Goal: Use online tool/utility: Use online tool/utility

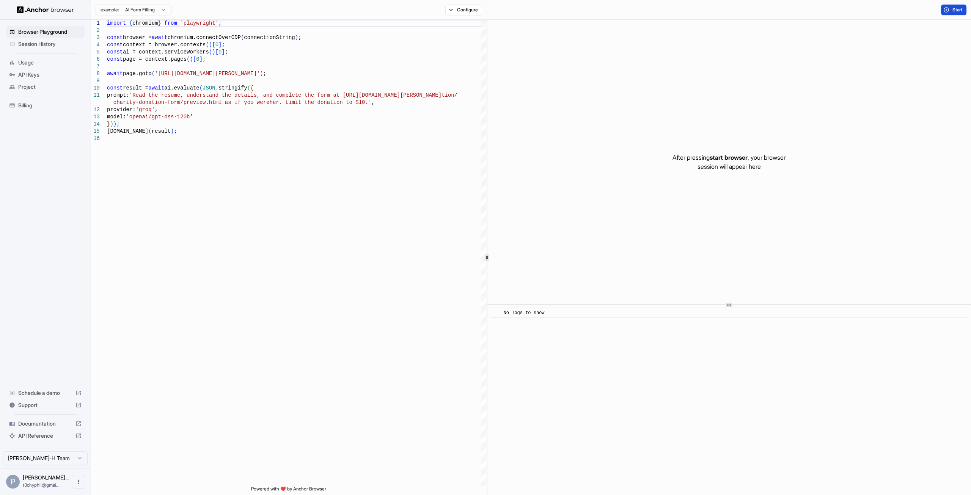
click at [954, 13] on button "Start" at bounding box center [953, 10] width 25 height 11
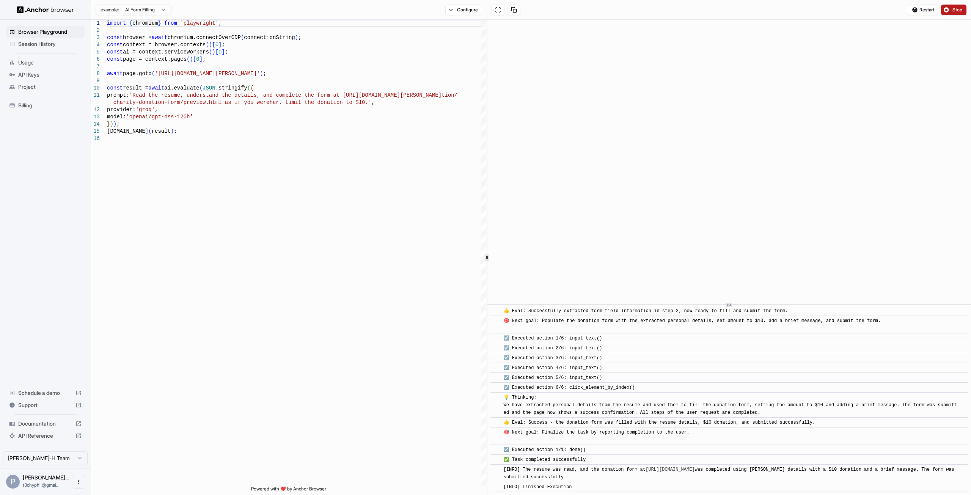
scroll to position [623, 0]
click at [61, 42] on span "Session History" at bounding box center [49, 44] width 63 height 8
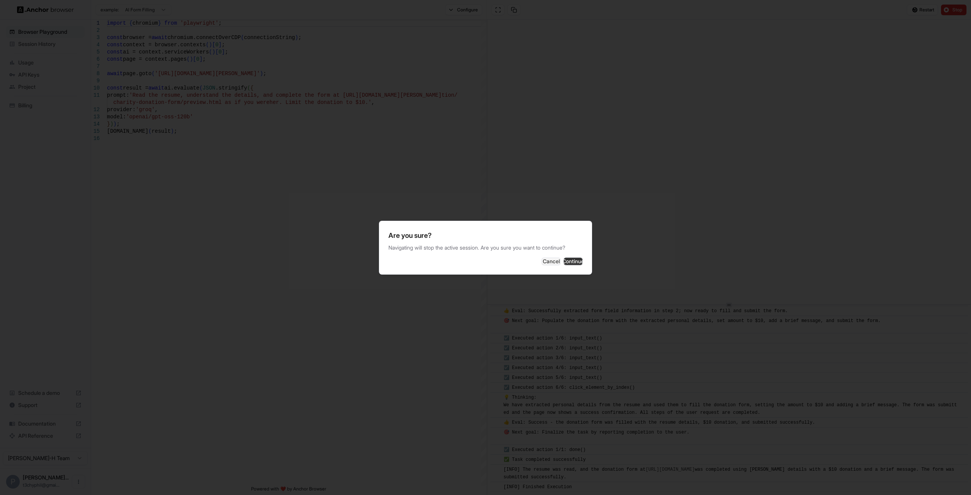
click at [564, 261] on button "Continue" at bounding box center [573, 262] width 19 height 8
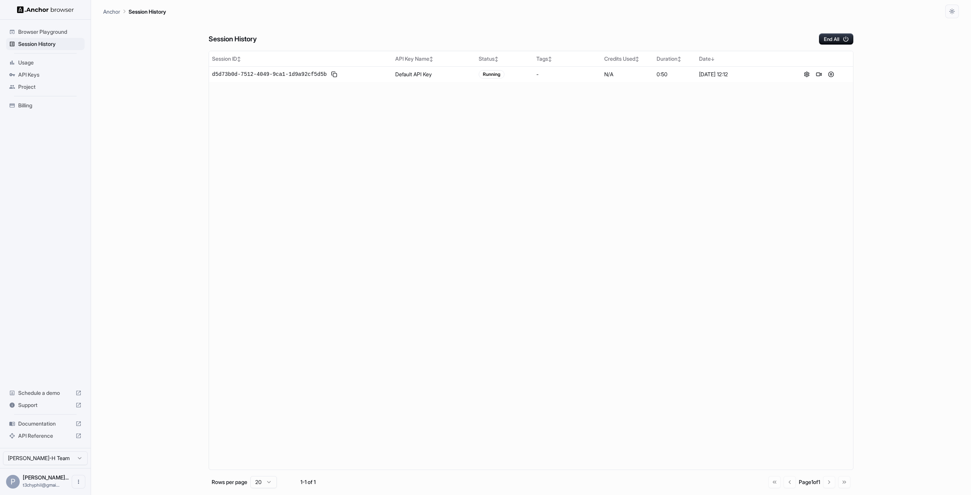
click at [58, 32] on span "Browser Playground" at bounding box center [49, 32] width 63 height 8
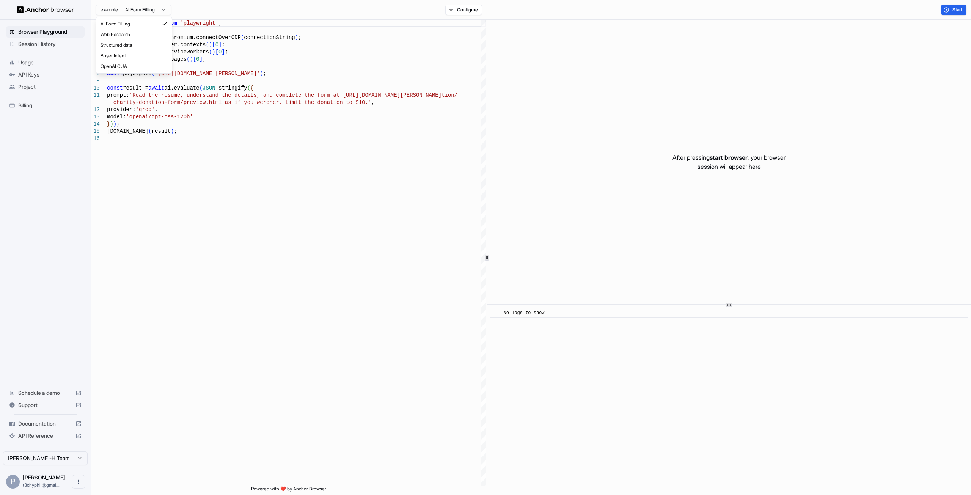
click at [159, 11] on html "Browser Playground Session History Usage API Keys Project Billing Schedule a de…" at bounding box center [485, 247] width 971 height 495
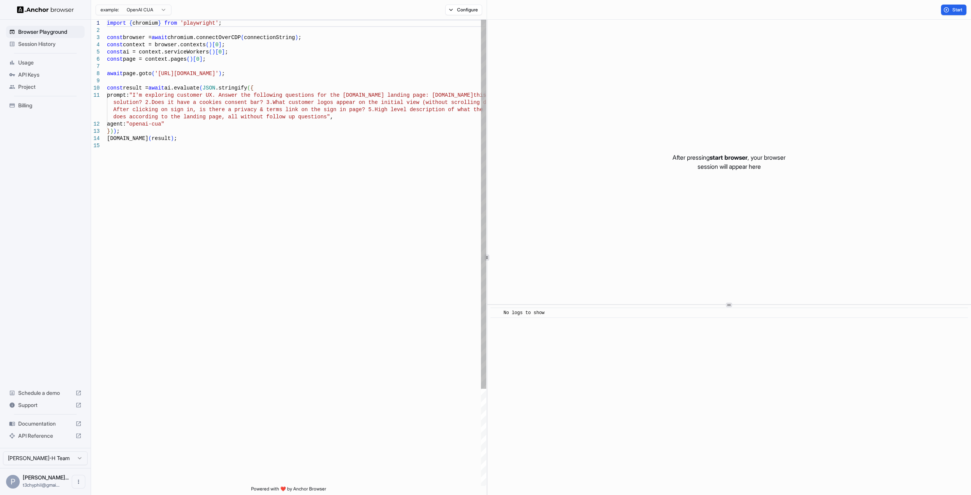
click at [198, 146] on div "import { chromium } from 'playwright' ; const browser = await chromium.connectO…" at bounding box center [296, 314] width 379 height 589
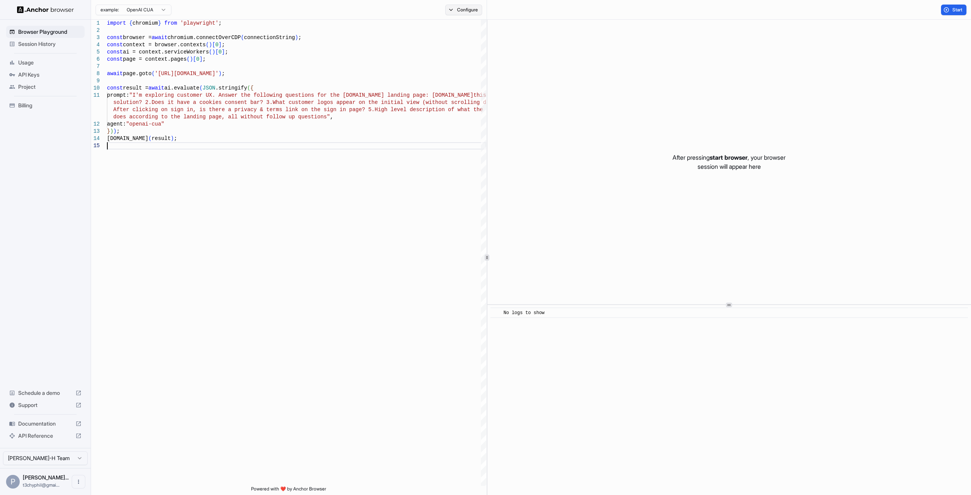
click at [468, 8] on button "Configure" at bounding box center [463, 10] width 37 height 11
click at [160, 11] on html "Browser Playground Session History Usage API Keys Project Billing Schedule a de…" at bounding box center [485, 247] width 971 height 495
type textarea "**********"
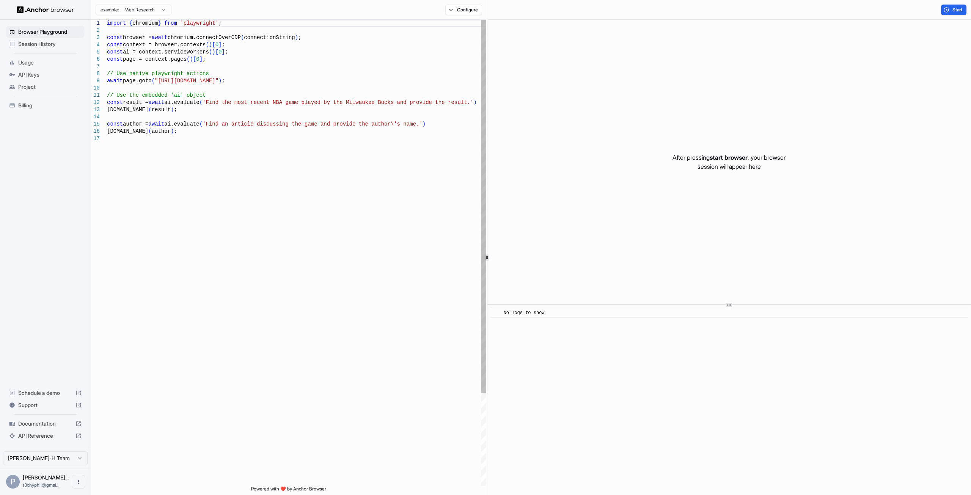
click at [238, 142] on div "import { chromium } from 'playwright' ; const browser = await chromium.connectO…" at bounding box center [296, 310] width 379 height 581
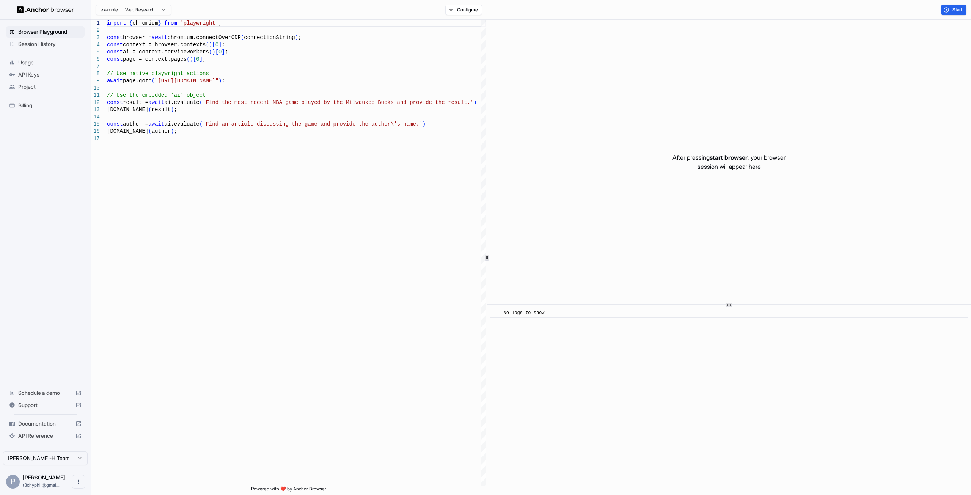
click at [50, 7] on img at bounding box center [45, 9] width 57 height 7
